Goal: Task Accomplishment & Management: Use online tool/utility

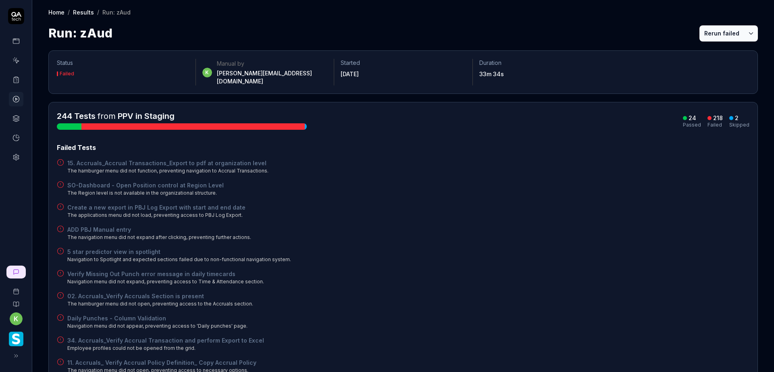
click at [12, 82] on icon at bounding box center [15, 79] width 7 height 7
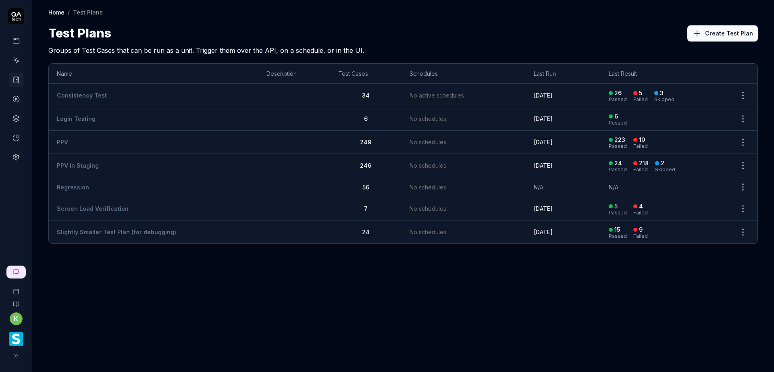
click at [69, 142] on td "PPV" at bounding box center [154, 142] width 210 height 23
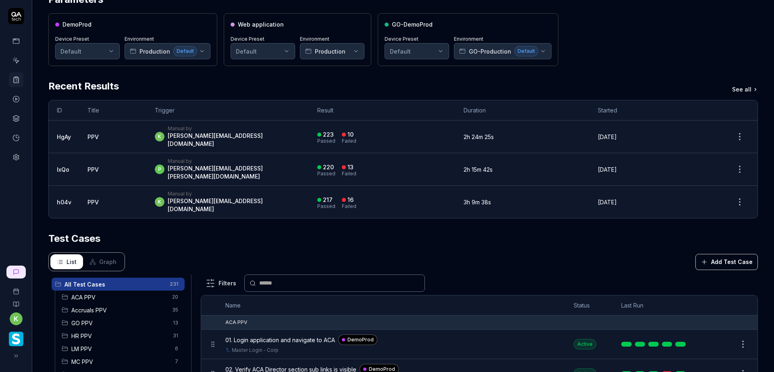
click at [708, 254] on button "Add Test Case" at bounding box center [726, 262] width 62 height 16
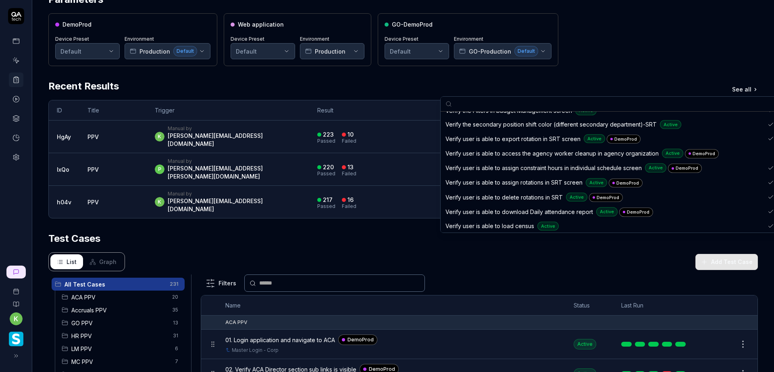
scroll to position [6085, 0]
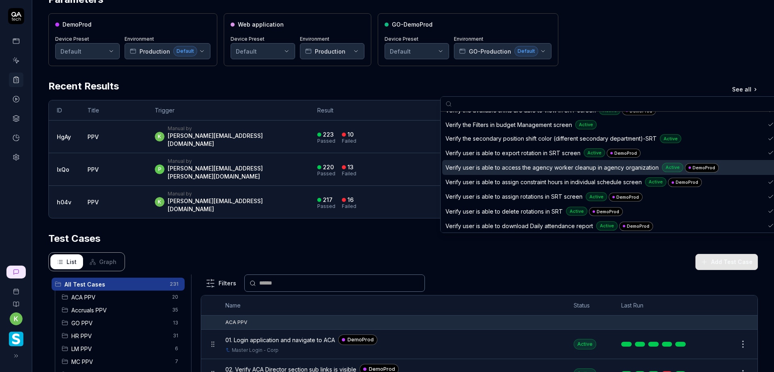
click at [728, 165] on div "Verify user is able to access the agency worker cleanup in agency organization …" at bounding box center [604, 167] width 319 height 10
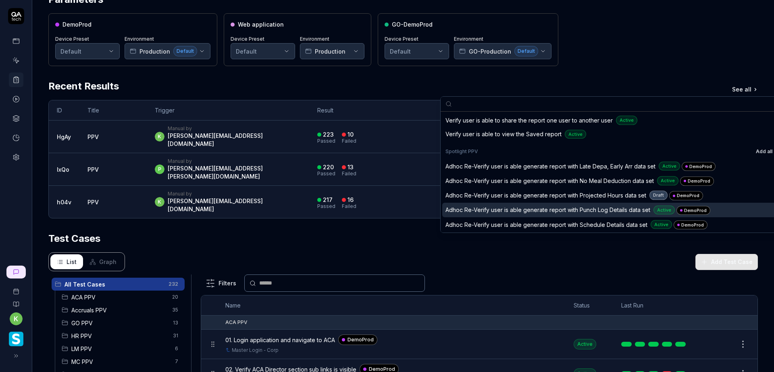
scroll to position [6810, 0]
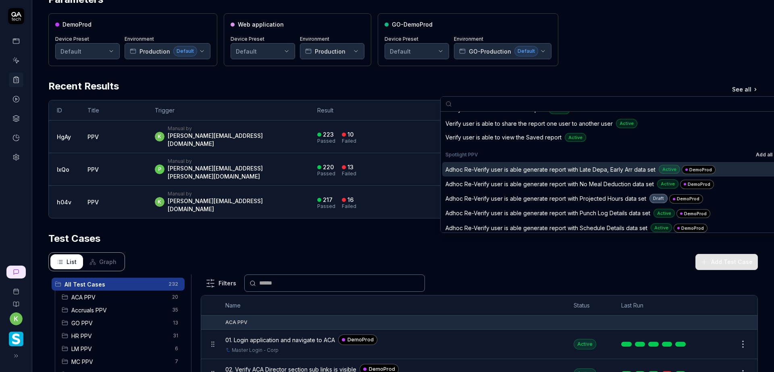
click at [724, 169] on div "Adhoc Re-Verify user is able generate report with Late Depa, Early Arr data set…" at bounding box center [604, 169] width 319 height 10
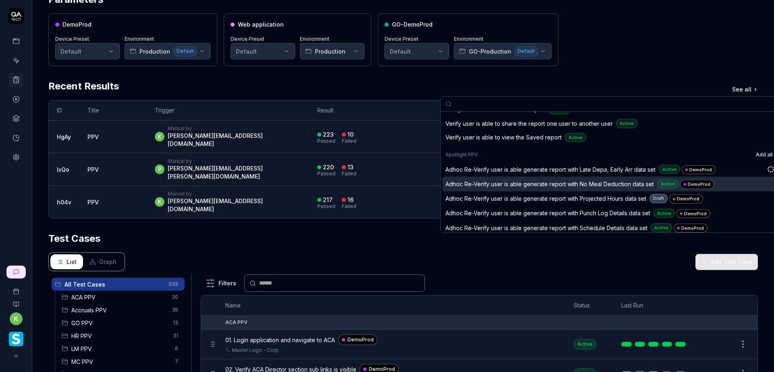
click at [722, 182] on div "Adhoc Re-Verify user is able generate report with No Meal Deduction data set Ac…" at bounding box center [604, 184] width 319 height 10
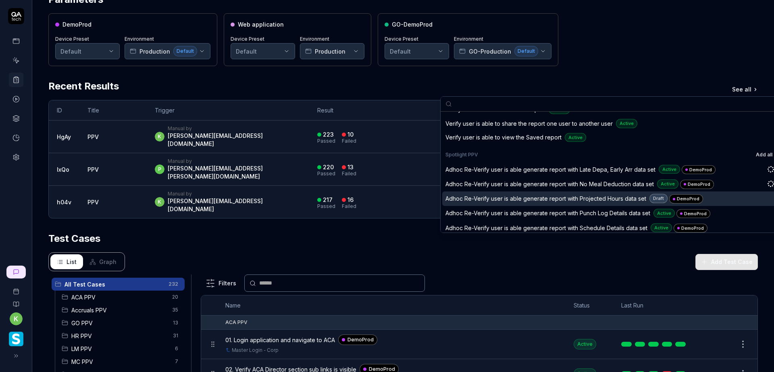
click at [718, 197] on div "Adhoc Re-Verify user is able generate report with Projected Hours data set Draf…" at bounding box center [604, 199] width 319 height 10
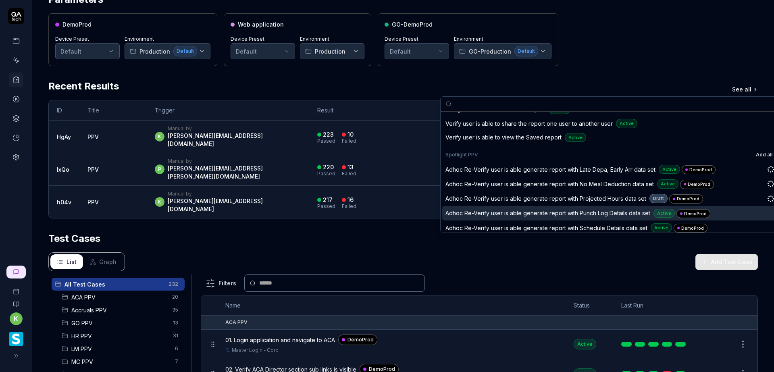
click at [716, 214] on div "Adhoc Re-Verify user is able generate report with Punch Log Details data set Ac…" at bounding box center [604, 213] width 319 height 10
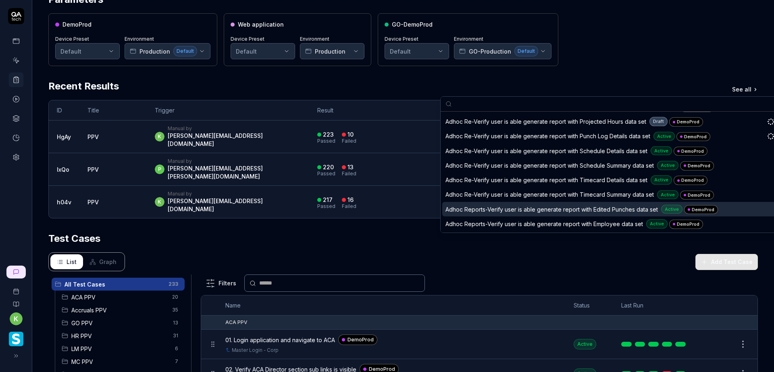
scroll to position [6891, 0]
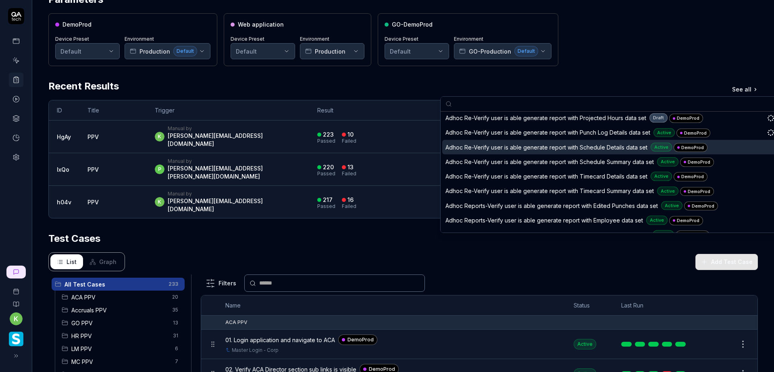
click at [712, 148] on div "Adhoc Re-Verify user is able generate report with Schedule Details data set Act…" at bounding box center [604, 147] width 319 height 10
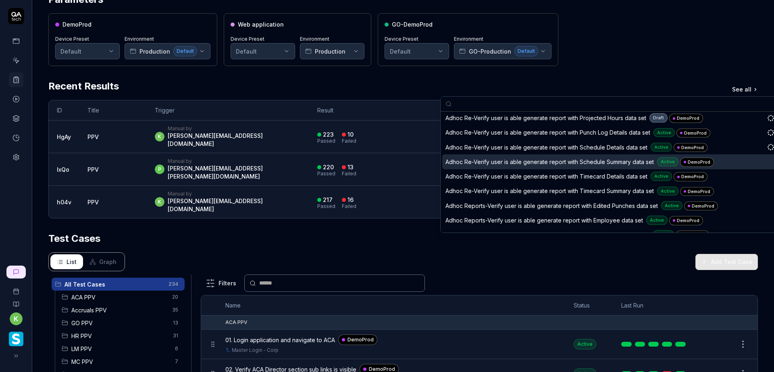
click at [721, 161] on div "Adhoc Re-Verify user is able generate report with Schedule Summary data set Act…" at bounding box center [604, 162] width 319 height 10
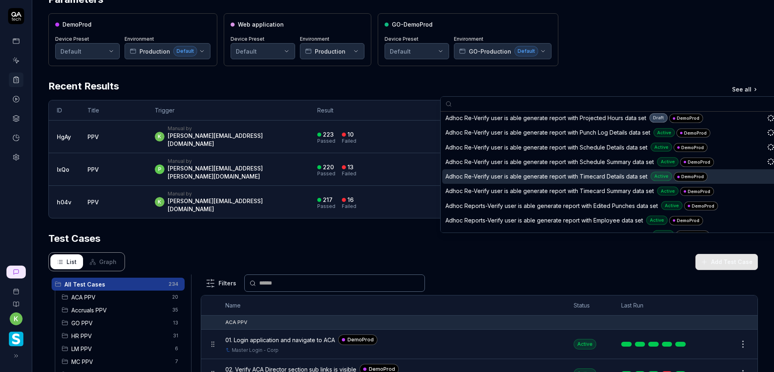
click at [722, 174] on div "Adhoc Re-Verify user is able generate report with Timecard Details data set Act…" at bounding box center [604, 177] width 319 height 10
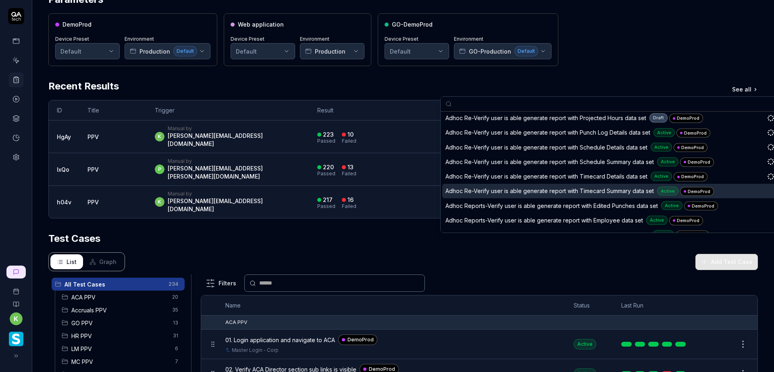
click at [722, 190] on div "Adhoc Re-Verify user is able generate report with Timecard Summary data set Act…" at bounding box center [604, 191] width 319 height 10
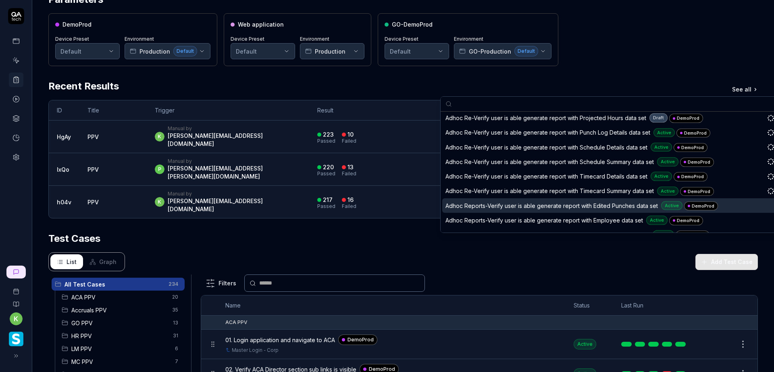
click at [720, 202] on div "Adhoc Reports-Verify user is able generate report with Edited Punches data set …" at bounding box center [604, 206] width 319 height 10
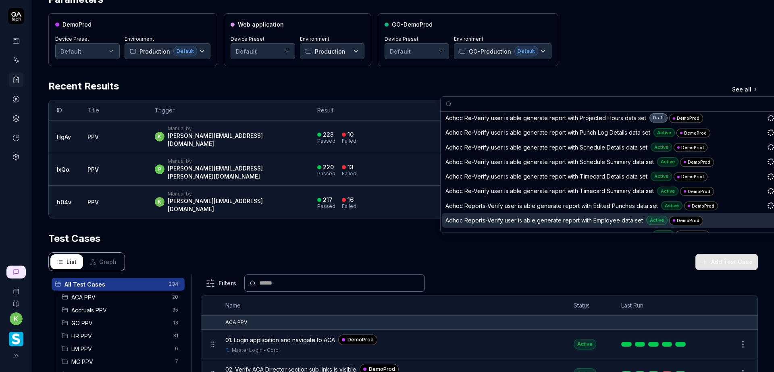
drag, startPoint x: 711, startPoint y: 222, endPoint x: 644, endPoint y: 182, distance: 78.4
click at [711, 222] on div "Adhoc Reports-Verify user is able generate report with Employee data set Active…" at bounding box center [604, 220] width 319 height 10
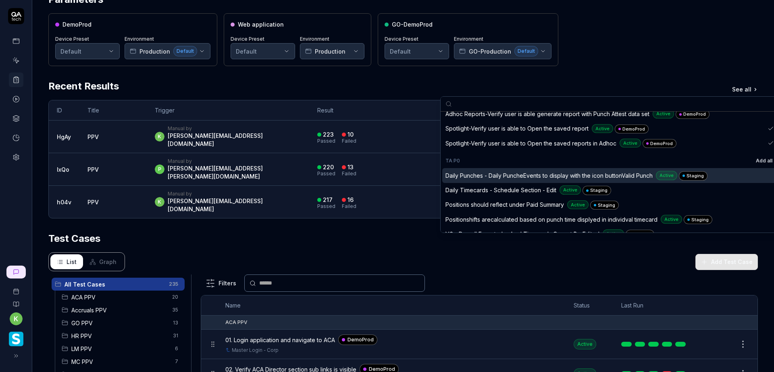
scroll to position [6971, 0]
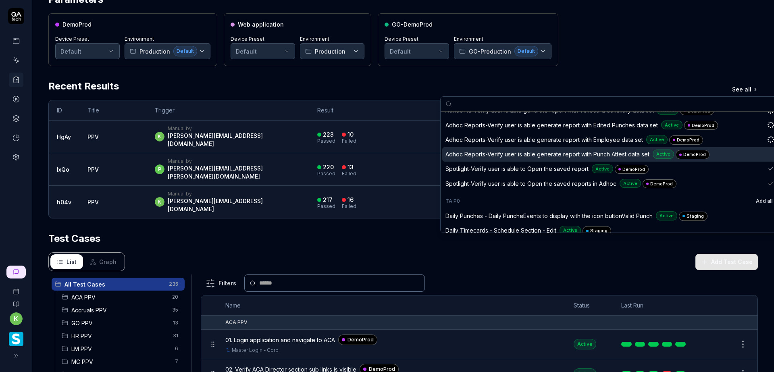
click at [718, 153] on div "Adhoc Reports-Verify user is able generate report with Punch Attest data set Ac…" at bounding box center [604, 154] width 319 height 10
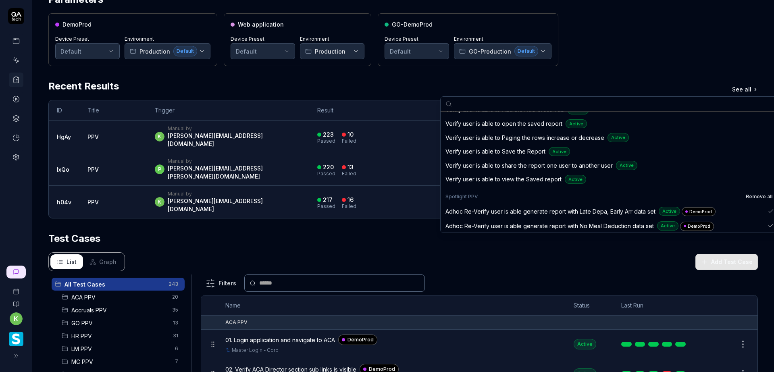
scroll to position [6760, 0]
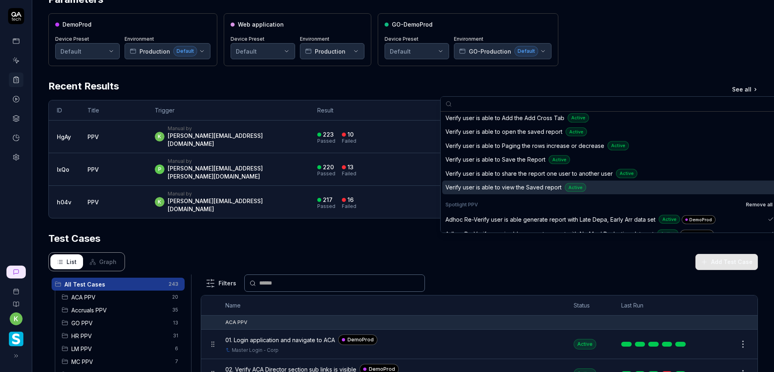
click at [375, 231] on div "Test Cases" at bounding box center [402, 238] width 709 height 15
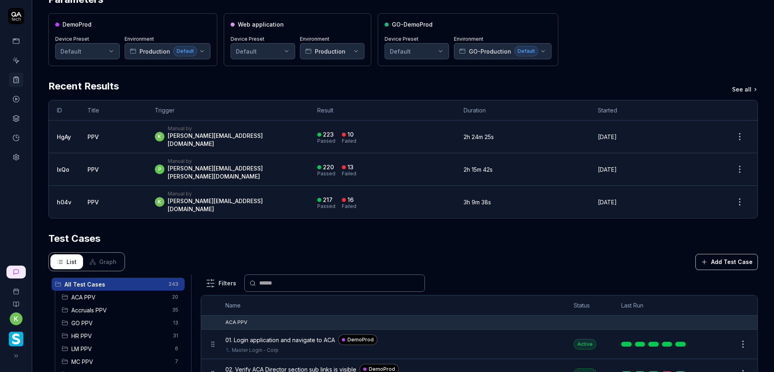
click at [624, 53] on div "DemoProd Device Preset Default Environment Production Default Web application D…" at bounding box center [402, 39] width 709 height 53
click at [637, 47] on div "DemoProd Device Preset Default Environment Production Default Web application D…" at bounding box center [402, 39] width 709 height 53
click at [593, 65] on div "DemoProd Device Preset Default Environment Production Default Web application D…" at bounding box center [402, 39] width 709 height 53
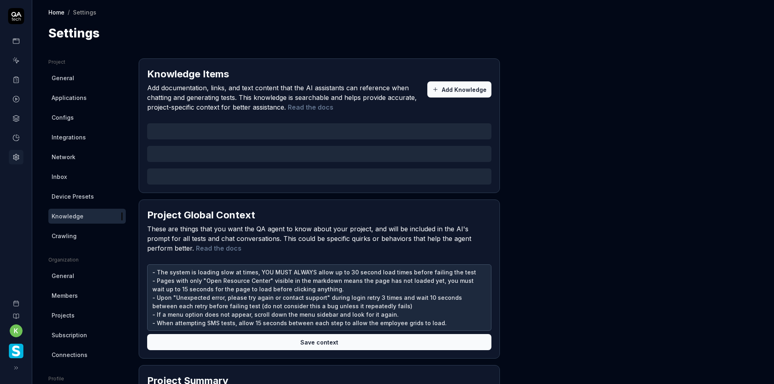
type textarea "*"
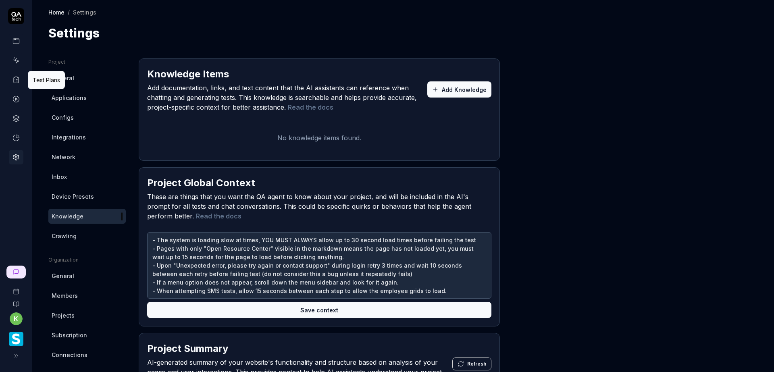
click at [14, 80] on icon at bounding box center [15, 79] width 7 height 7
click at [17, 60] on icon at bounding box center [15, 60] width 7 height 7
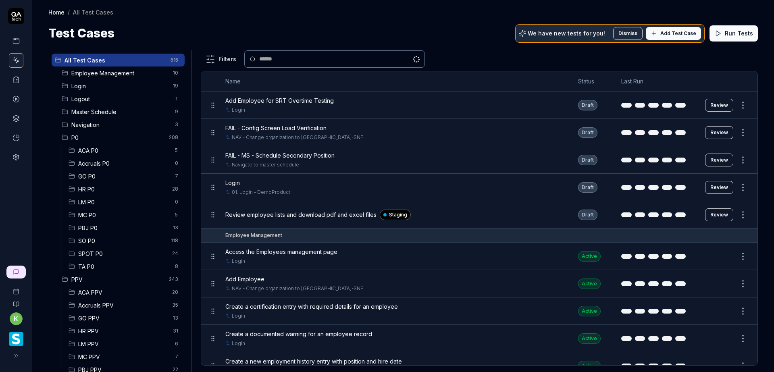
click at [16, 60] on icon at bounding box center [15, 60] width 7 height 7
